Goal: Navigation & Orientation: Go to known website

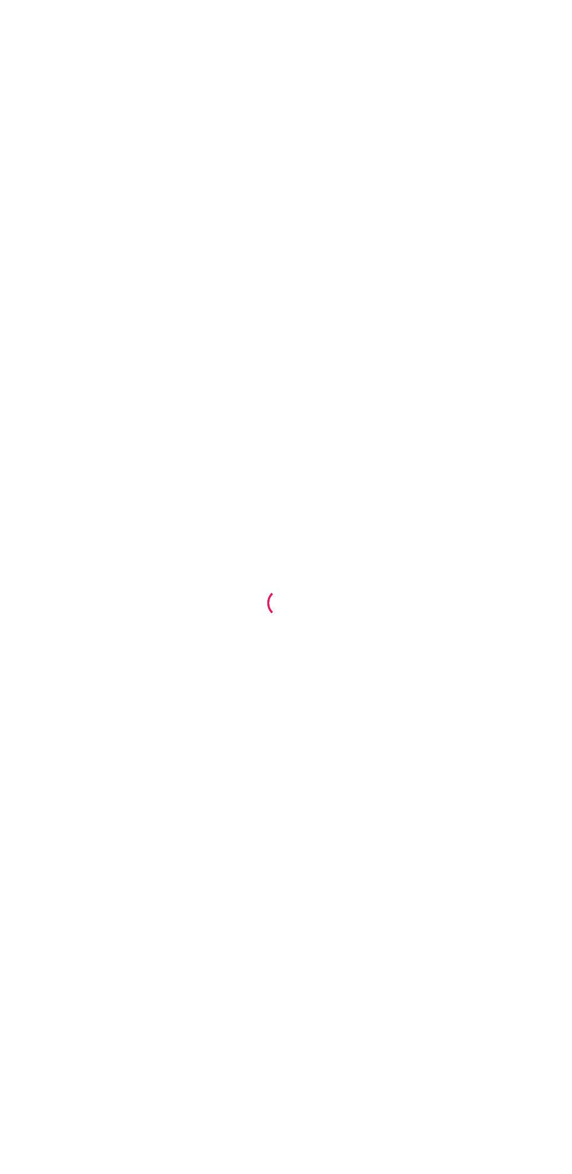
click at [405, 1028] on div at bounding box center [286, 587] width 572 height 1174
